Goal: Navigation & Orientation: Understand site structure

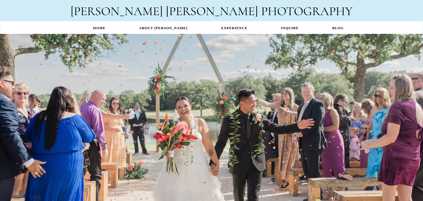
click at [281, 142] on div "Click to Begin" at bounding box center [211, 106] width 423 height 139
click at [231, 28] on link "EXPERIENCE" at bounding box center [234, 28] width 60 height 11
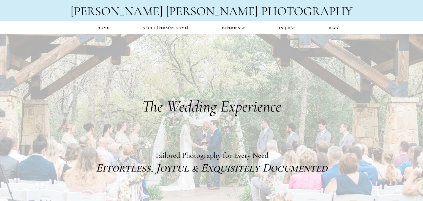
click at [112, 28] on link "Home" at bounding box center [103, 28] width 45 height 11
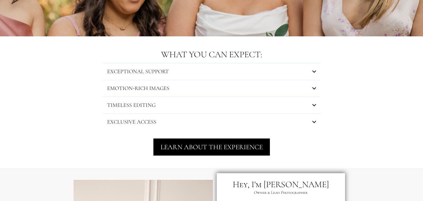
scroll to position [573, 0]
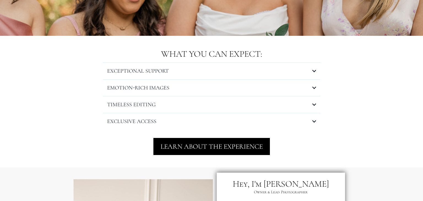
click at [314, 71] on icon at bounding box center [314, 71] width 4 height 4
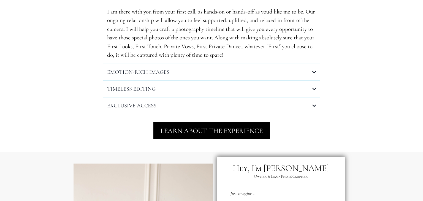
scroll to position [650, 0]
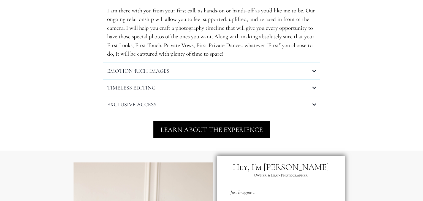
click at [314, 72] on icon at bounding box center [314, 71] width 4 height 4
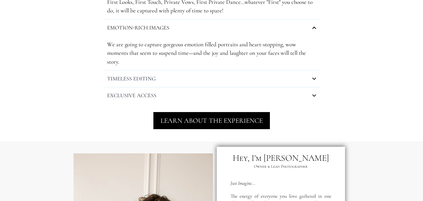
scroll to position [694, 0]
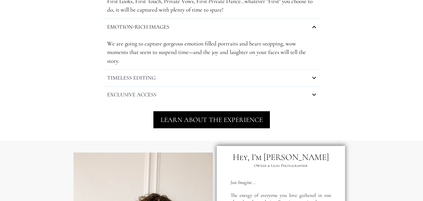
click at [315, 76] on icon at bounding box center [314, 78] width 4 height 4
